Goal: Information Seeking & Learning: Learn about a topic

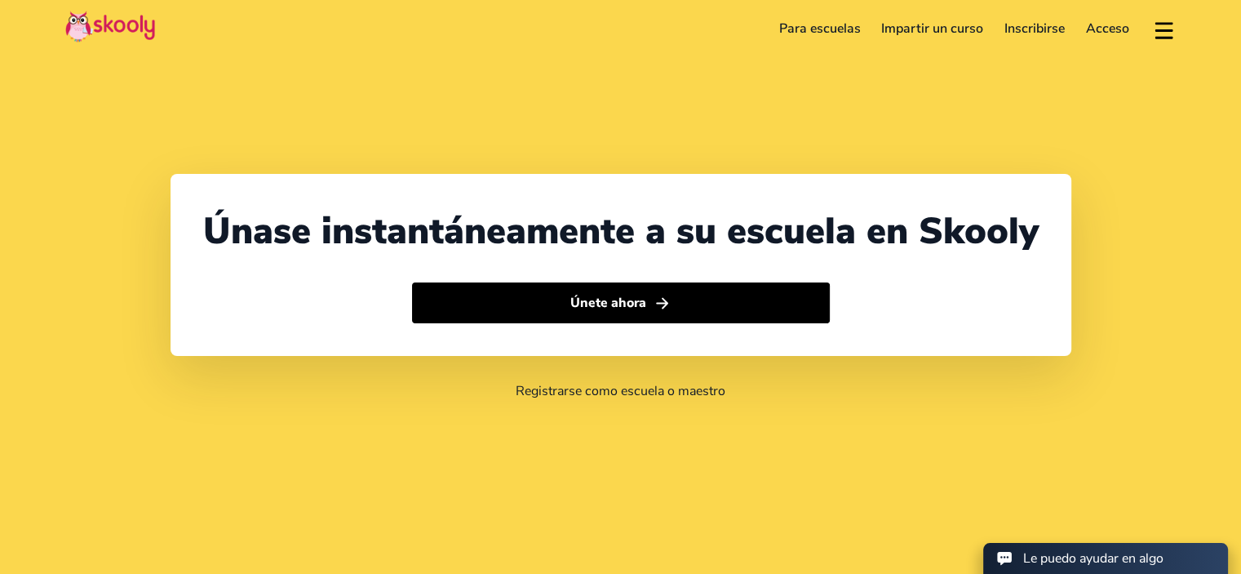
select select "58"
select select "[GEOGRAPHIC_DATA], Bolivarian Republic of"
select select "America/[GEOGRAPHIC_DATA]"
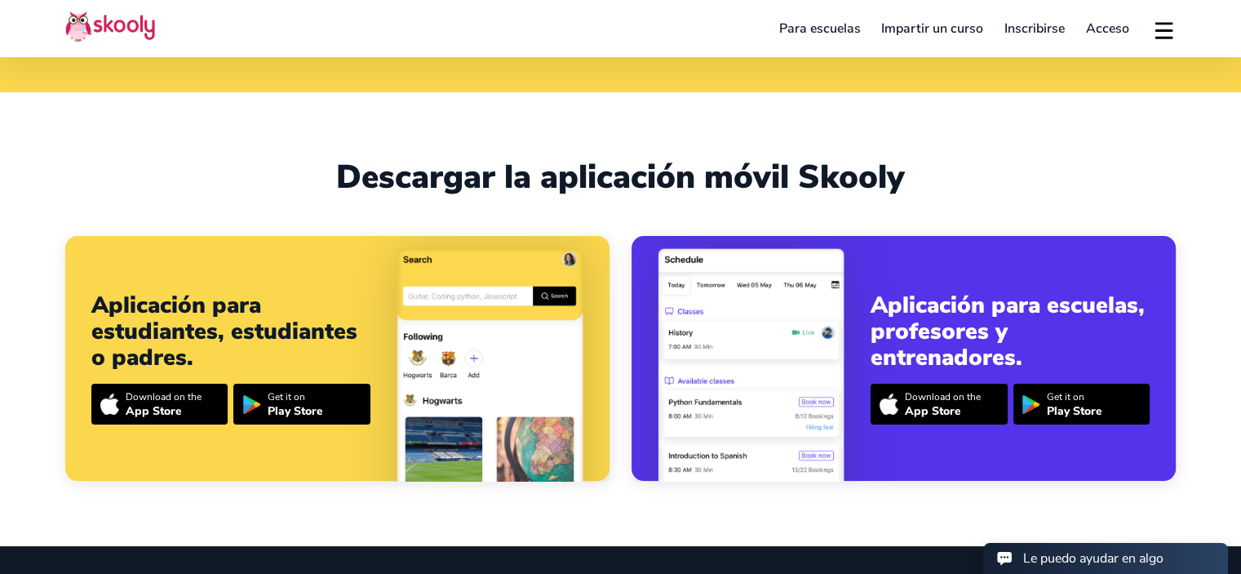
scroll to position [571, 0]
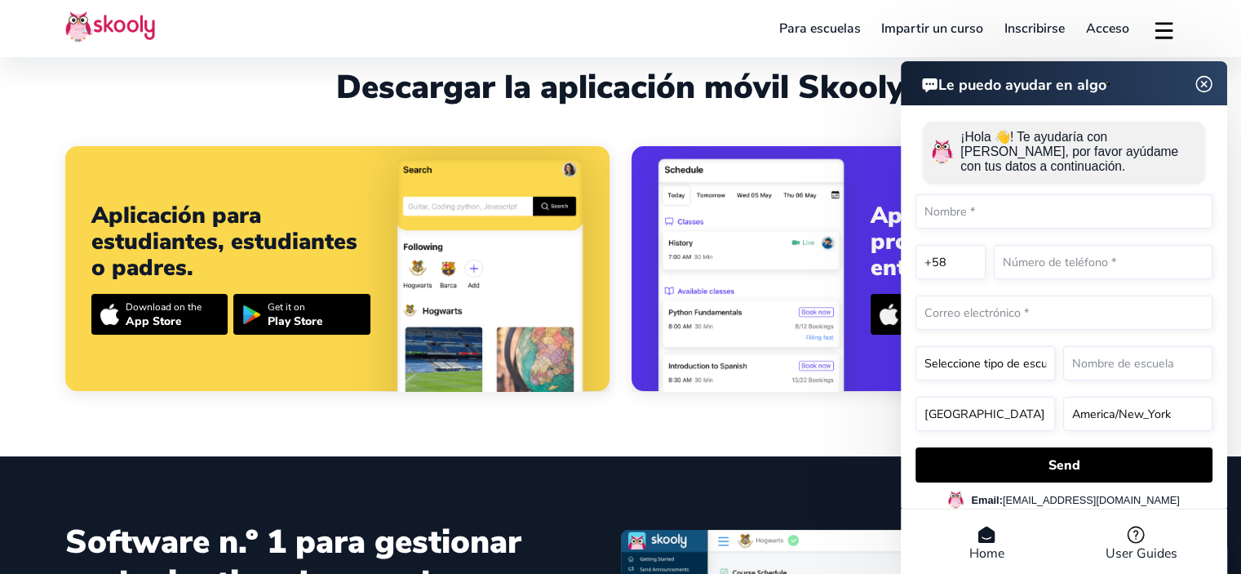
click at [220, 95] on div "Descargar la aplicación móvil Skooly" at bounding box center [620, 87] width 1111 height 39
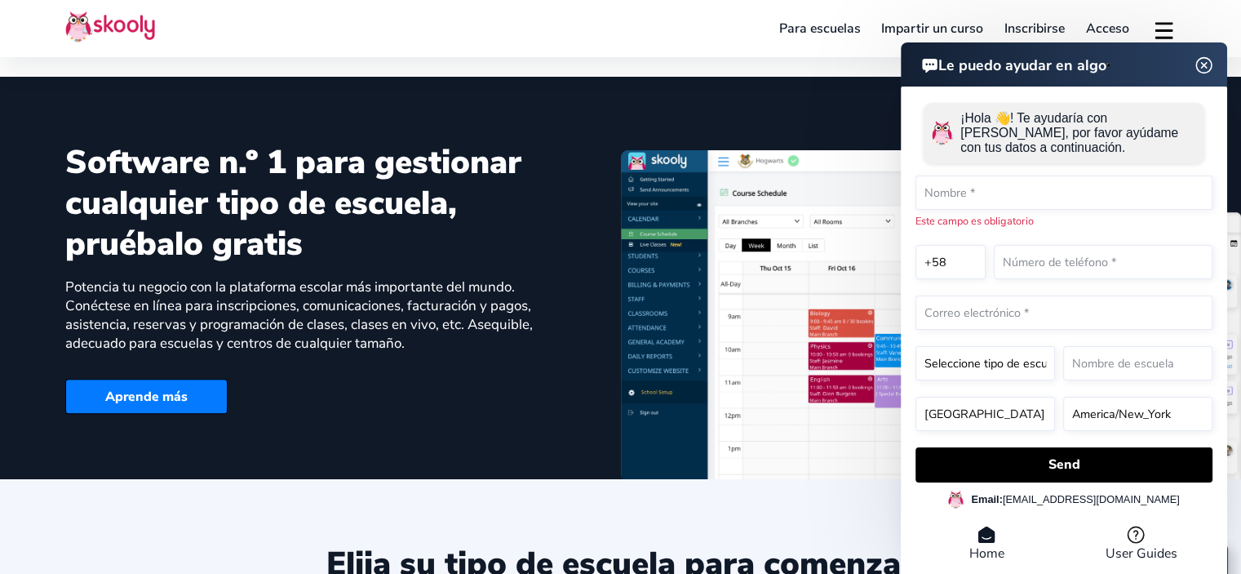
scroll to position [979, 0]
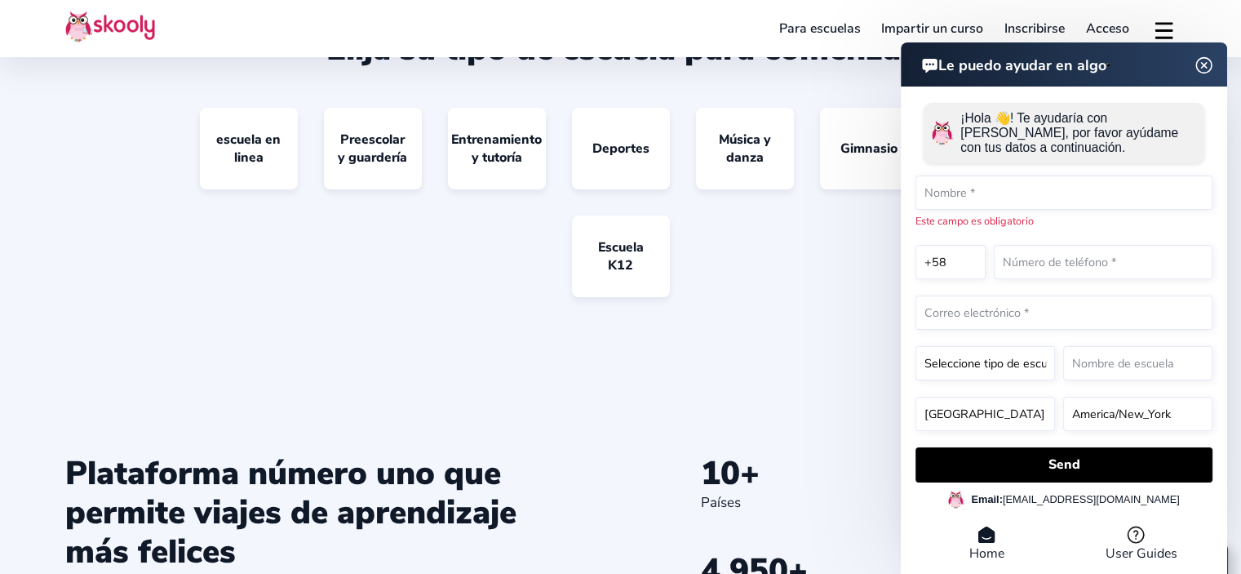
scroll to position [1469, 0]
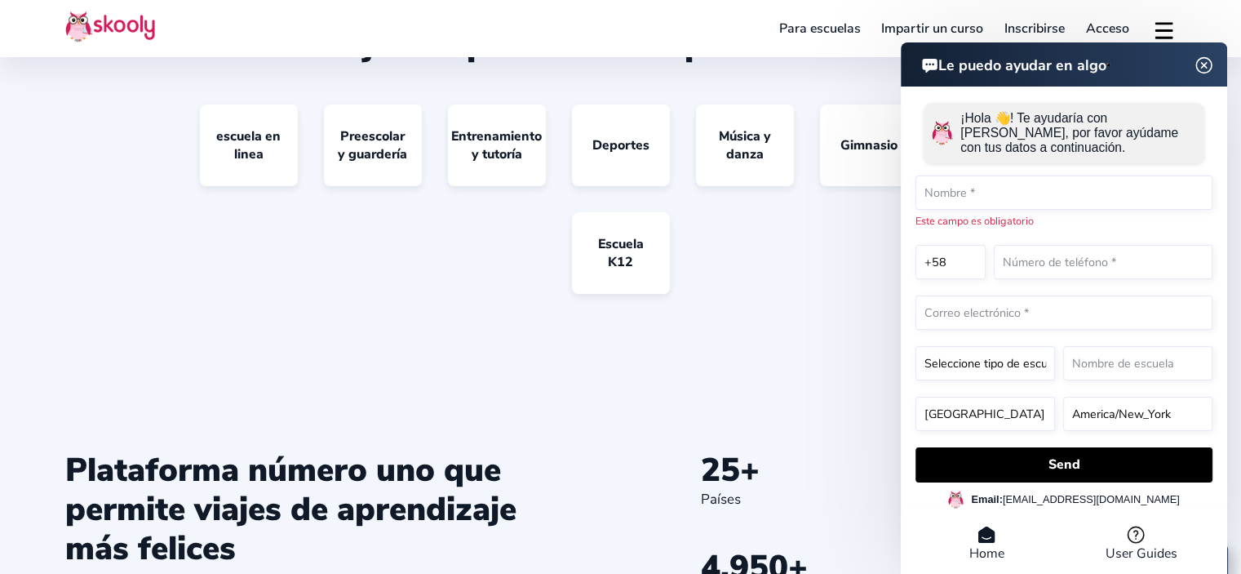
click at [1201, 68] on img at bounding box center [1204, 65] width 31 height 20
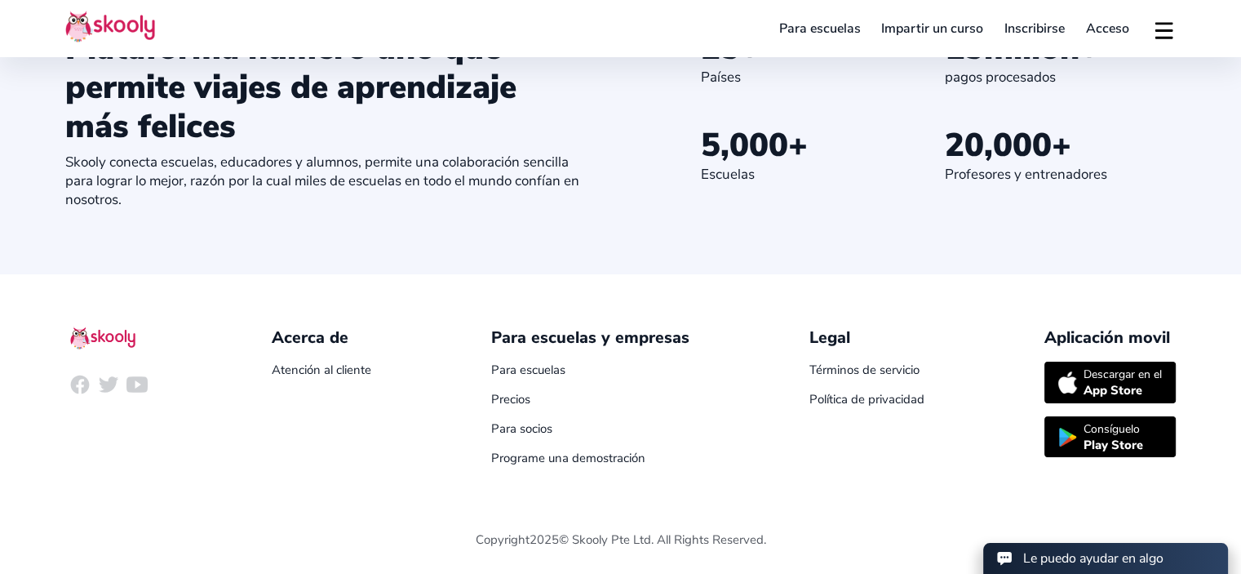
scroll to position [1895, 0]
click at [512, 396] on link "Precios" at bounding box center [510, 399] width 39 height 16
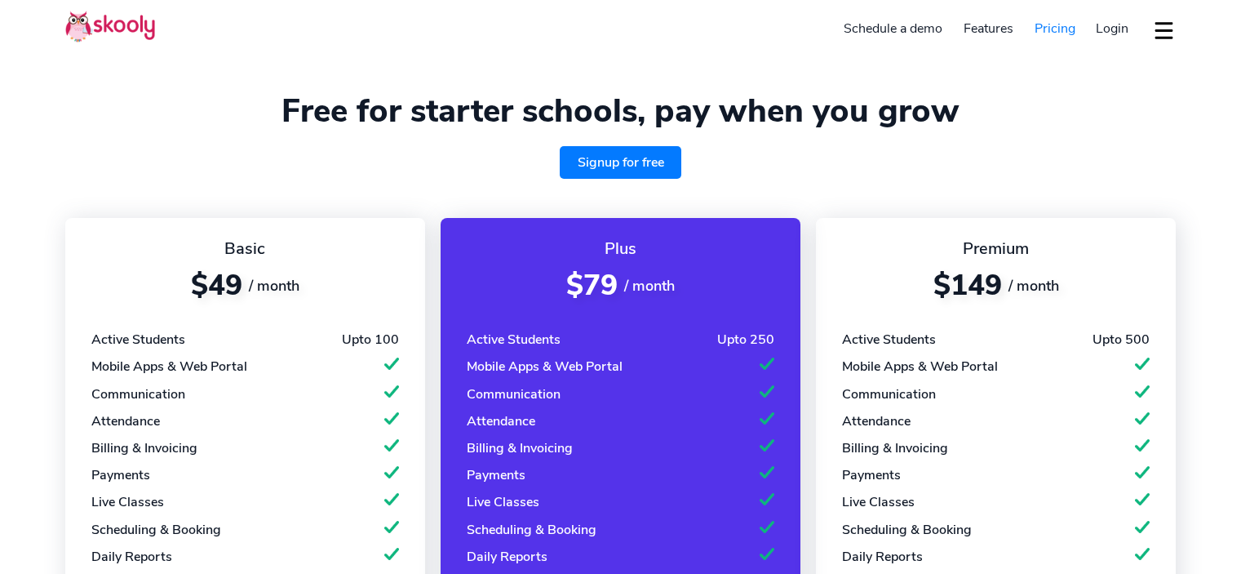
select select "en"
select select "58"
select select "[GEOGRAPHIC_DATA], Bolivarian Republic of"
select select "America/[GEOGRAPHIC_DATA]"
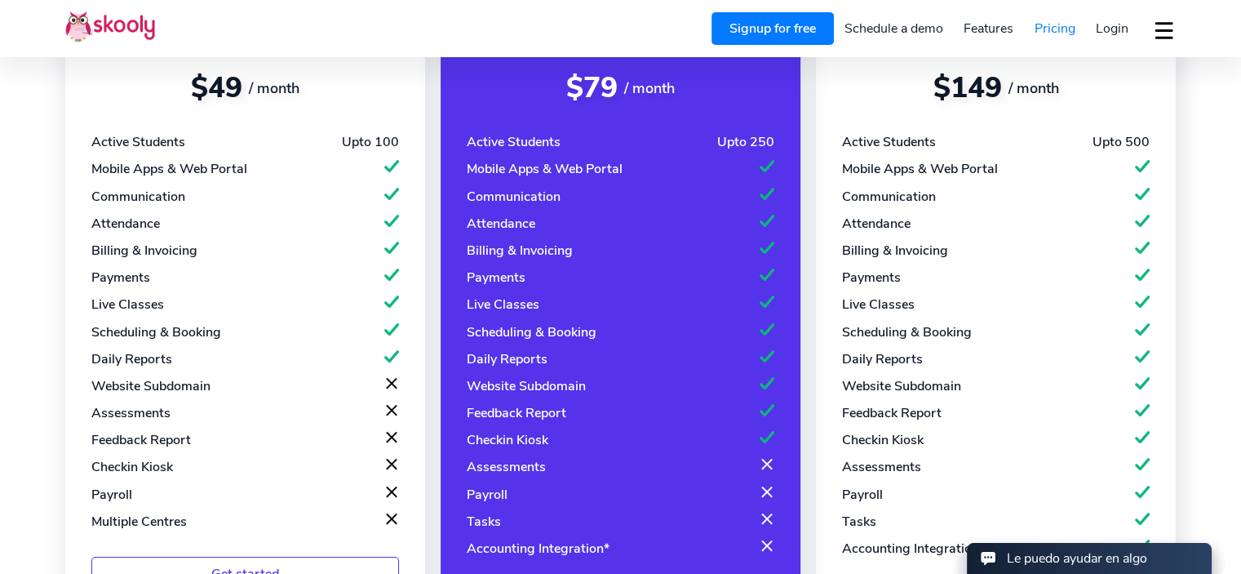
scroll to position [245, 0]
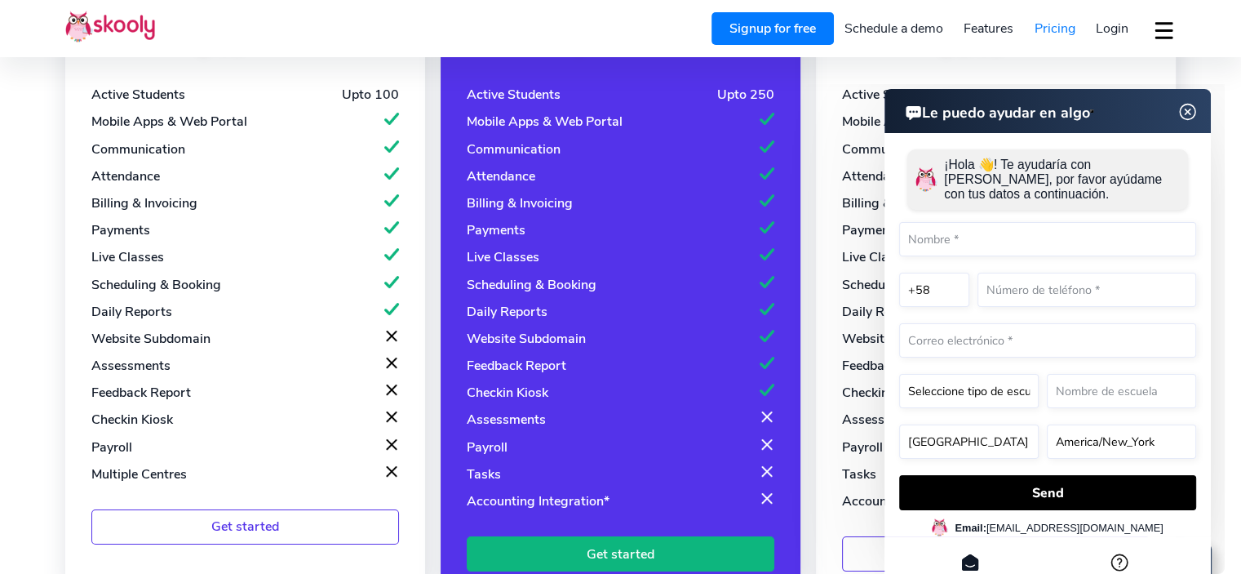
click at [1189, 113] on img at bounding box center [1188, 112] width 31 height 20
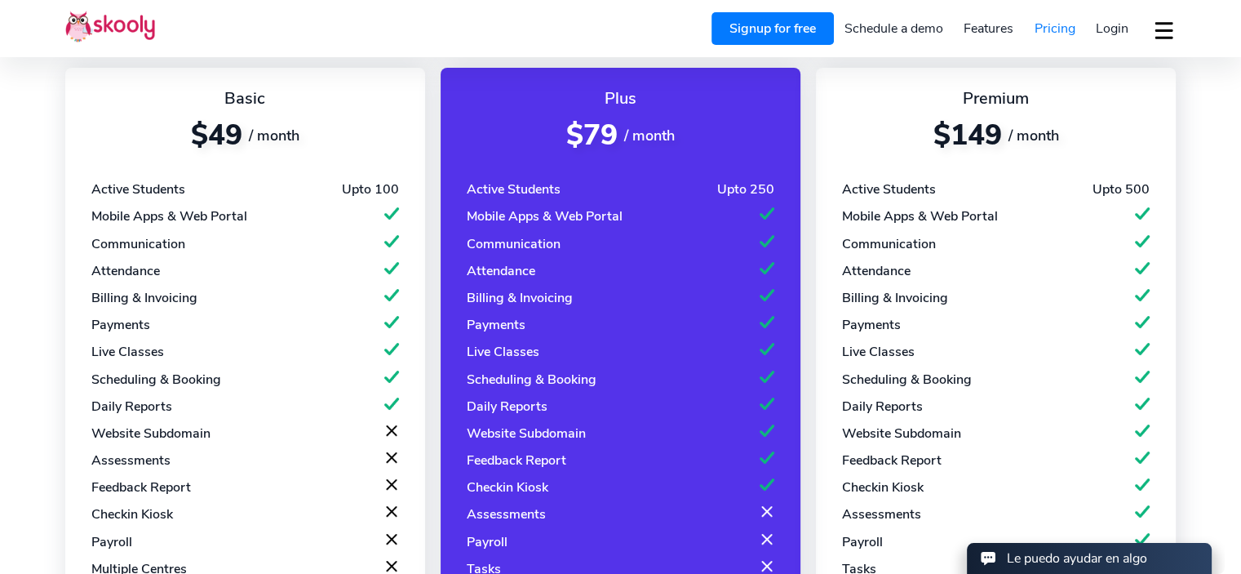
scroll to position [0, 0]
